Goal: Check status: Check status

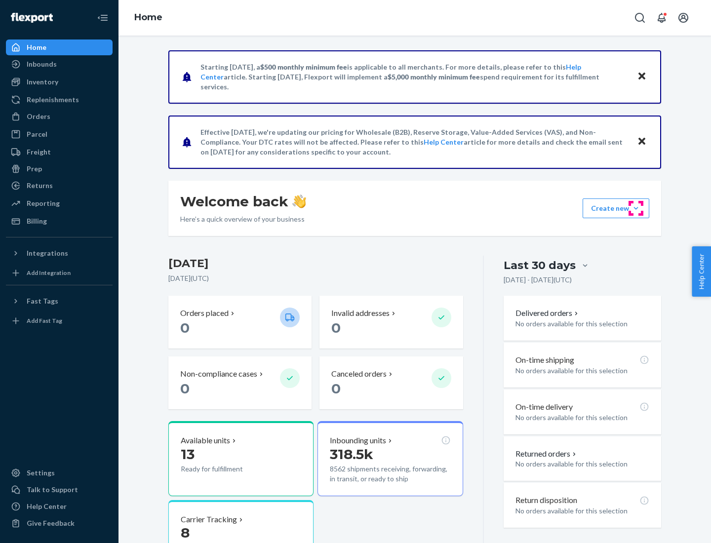
click at [636, 208] on button "Create new Create new inbound Create new order Create new product" at bounding box center [616, 209] width 67 height 20
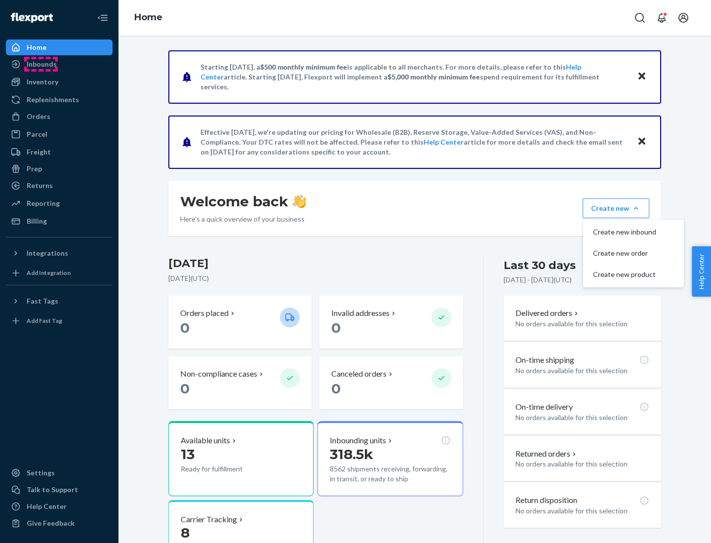
click at [41, 64] on div "Inbounds" at bounding box center [42, 64] width 30 height 10
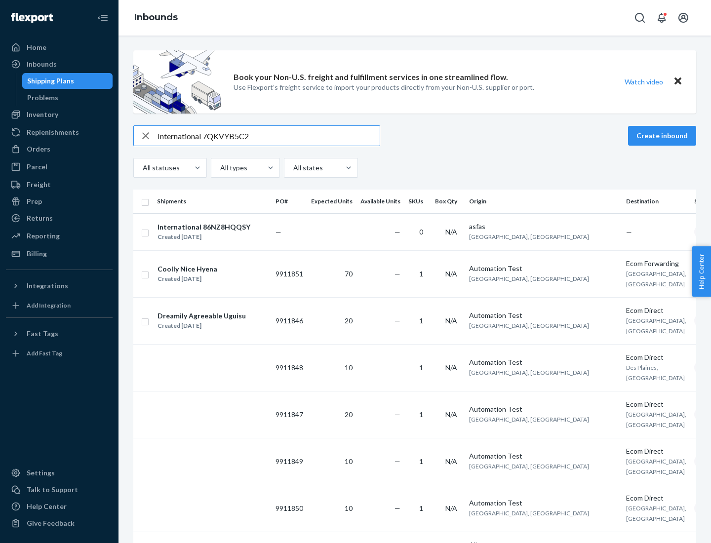
type input "International 7QKVYB5C29"
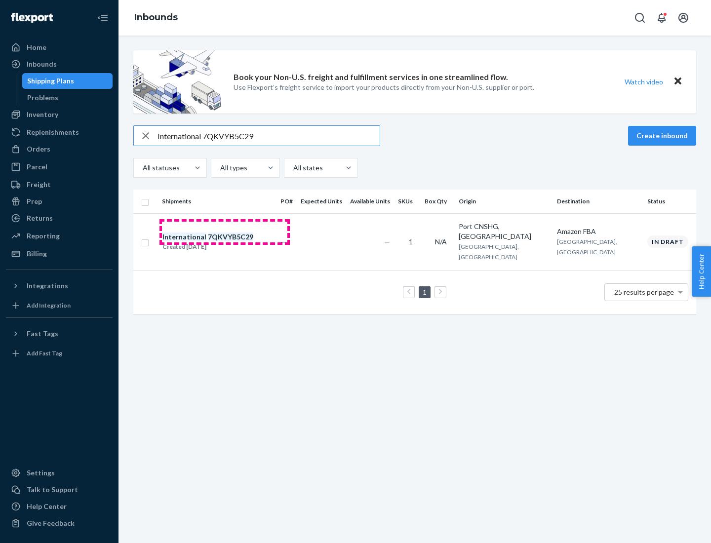
click at [225, 242] on div "Created [DATE]" at bounding box center [208, 247] width 91 height 10
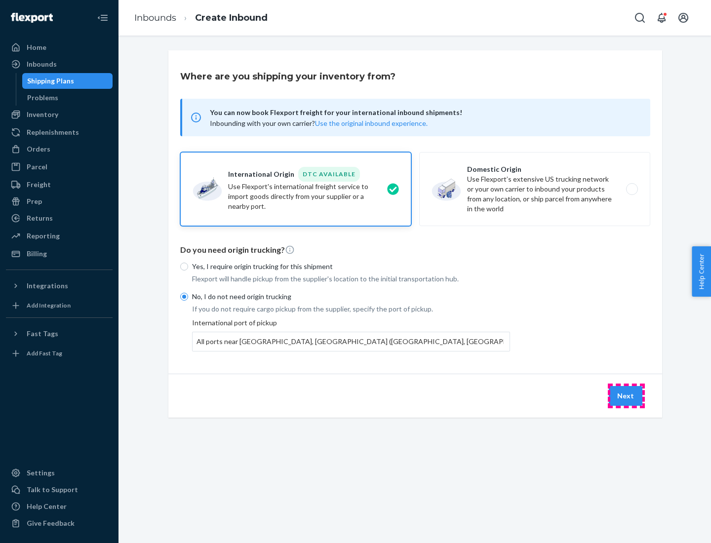
click at [626, 396] on button "Next" at bounding box center [626, 396] width 34 height 20
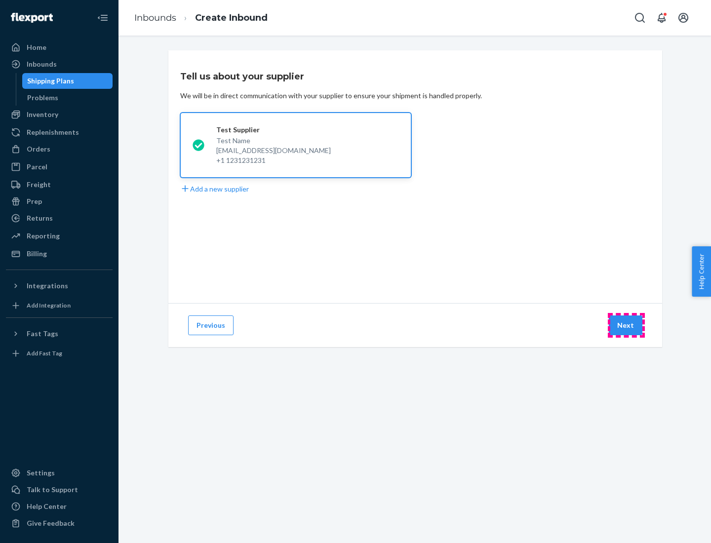
click at [626, 326] on button "Next" at bounding box center [626, 326] width 34 height 20
